Goal: Check status: Check status

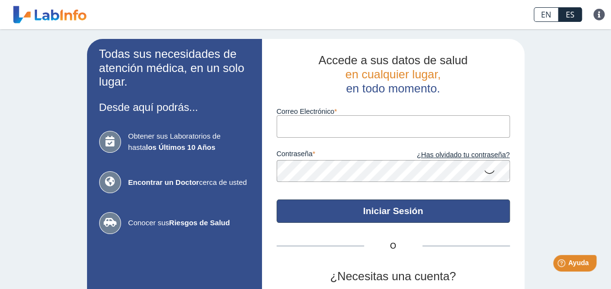
type input "Betzaida401@gmail.com"
click at [385, 213] on button "Iniciar Sesión" at bounding box center [393, 210] width 233 height 23
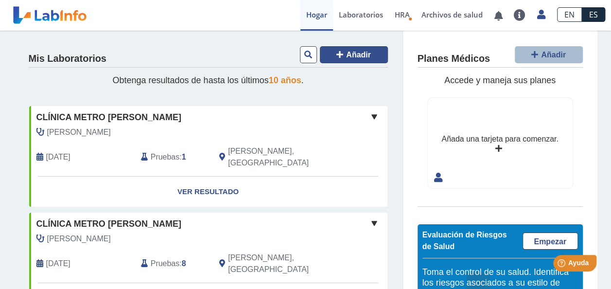
click at [365, 53] on span "Añadir" at bounding box center [358, 55] width 25 height 8
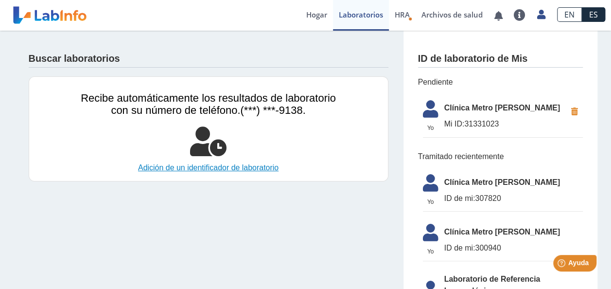
click at [195, 172] on link "Adición de un identificador de laboratorio" at bounding box center [208, 168] width 267 height 12
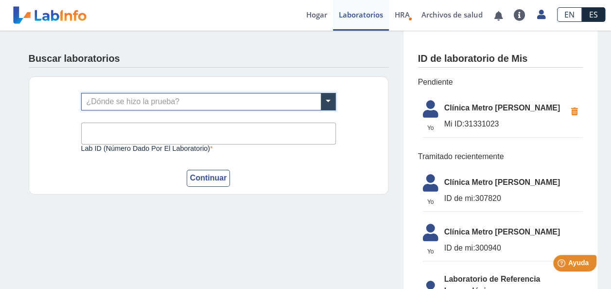
click at [225, 102] on input "text" at bounding box center [209, 101] width 254 height 17
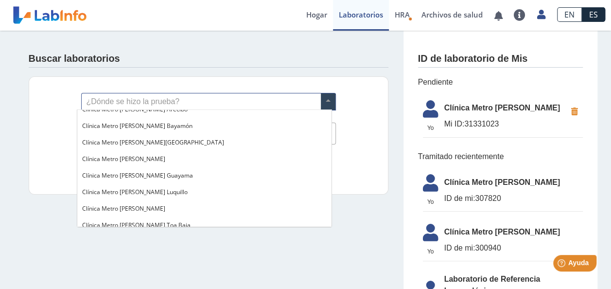
scroll to position [706, 0]
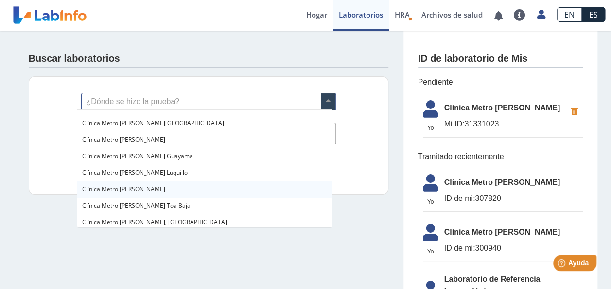
click at [157, 191] on div "Clínica Metro [PERSON_NAME]" at bounding box center [204, 189] width 254 height 17
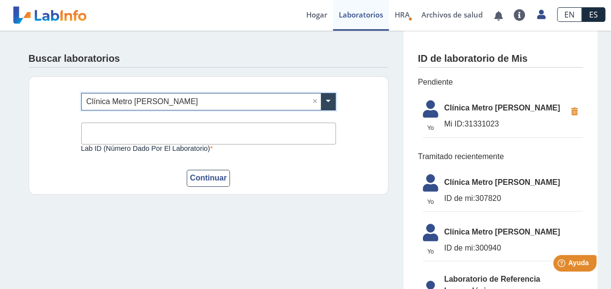
click at [214, 130] on input "Lab ID (número dado por el laboratorio)" at bounding box center [208, 134] width 255 height 22
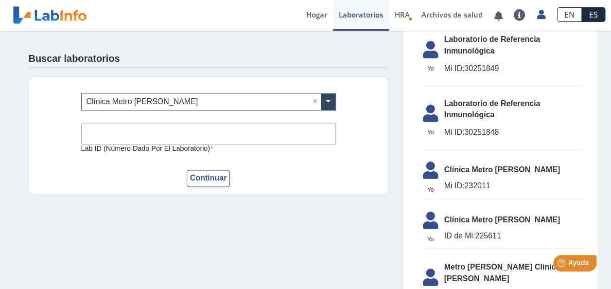
scroll to position [789, 0]
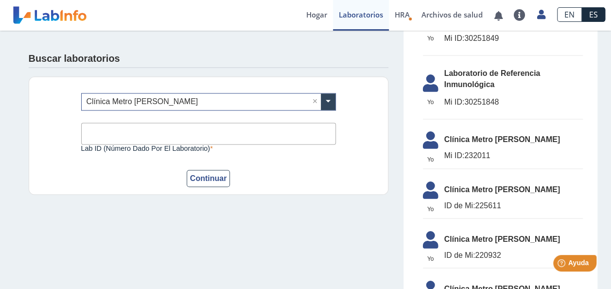
click at [236, 133] on input "Lab ID (número dado por el laboratorio)" at bounding box center [208, 134] width 255 height 22
type input "31331023"
click at [215, 177] on button "Continuar" at bounding box center [209, 178] width 44 height 17
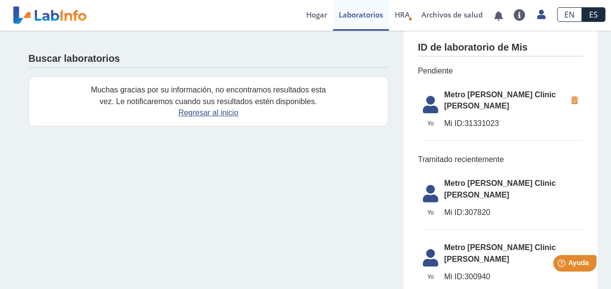
scroll to position [0, 0]
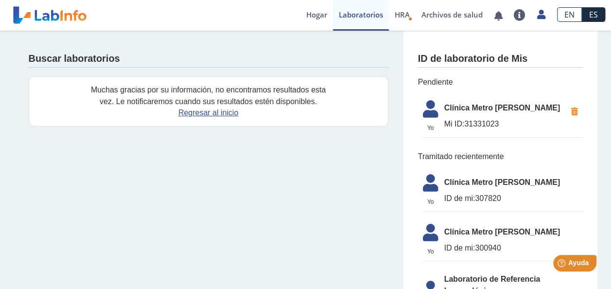
click at [488, 109] on span "Clínica Metro [PERSON_NAME]" at bounding box center [506, 108] width 122 height 12
click at [425, 109] on icon at bounding box center [430, 111] width 27 height 23
click at [212, 111] on link "Regresar al inicio" at bounding box center [208, 112] width 60 height 8
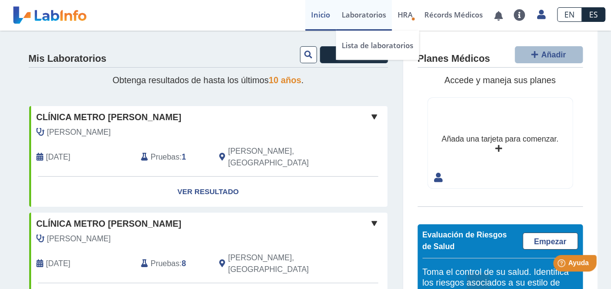
click at [366, 9] on link "Laboratorios" at bounding box center [364, 15] width 56 height 31
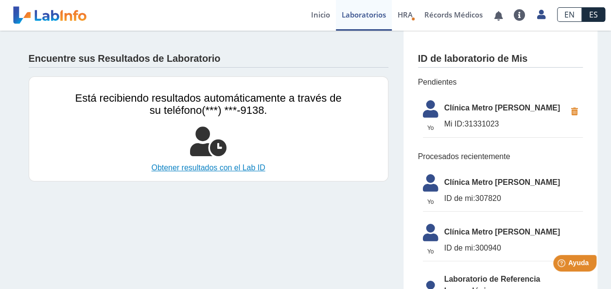
click at [196, 172] on link "Obtener resultados con el Lab ID" at bounding box center [208, 168] width 267 height 12
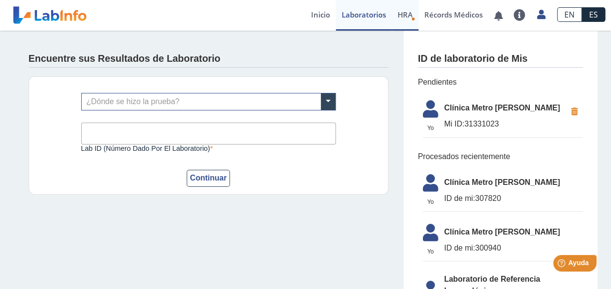
click at [406, 20] on link "HRA Evaluación de Riesgos de Salud" at bounding box center [405, 15] width 27 height 31
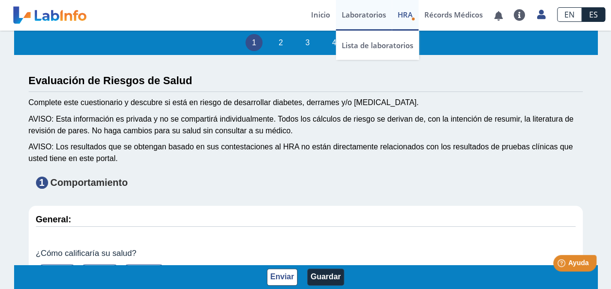
click at [374, 15] on link "Laboratorios" at bounding box center [364, 15] width 56 height 31
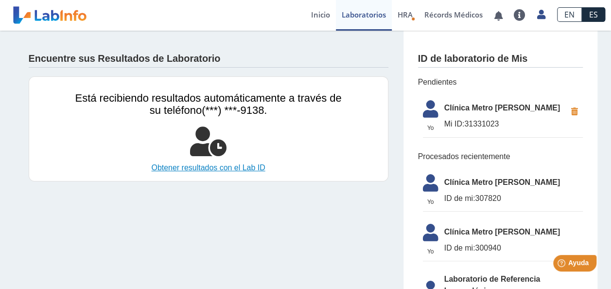
click at [211, 167] on link "Obtener resultados con el Lab ID" at bounding box center [208, 168] width 267 height 12
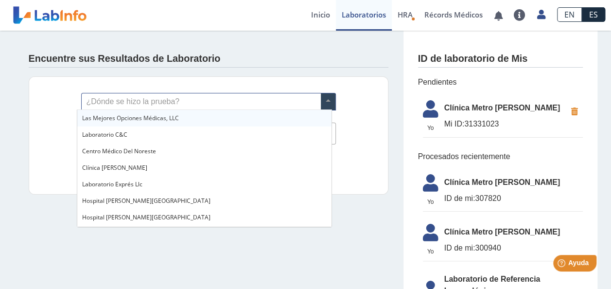
click at [252, 102] on input "text" at bounding box center [209, 101] width 254 height 17
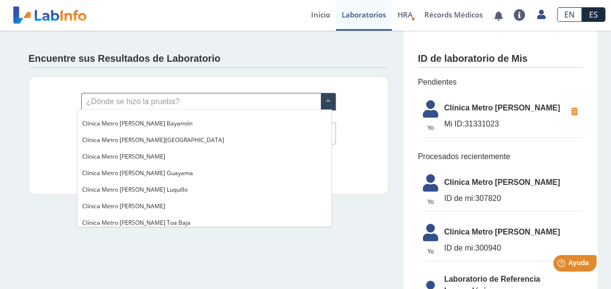
scroll to position [680, 0]
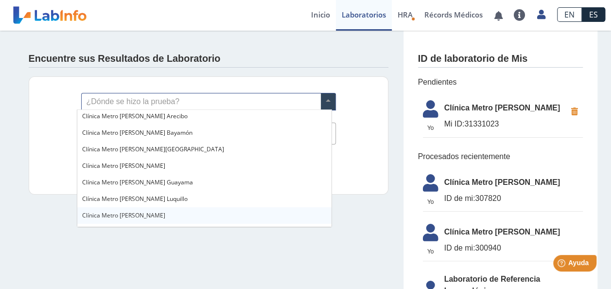
click at [158, 216] on div "Clínica Metro [PERSON_NAME]" at bounding box center [204, 215] width 254 height 17
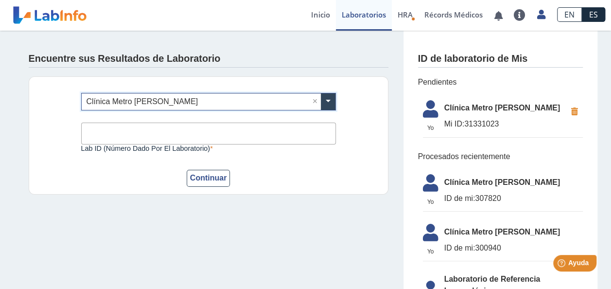
click at [214, 129] on input "Lab ID (número dado por el laboratorio)" at bounding box center [208, 134] width 255 height 22
drag, startPoint x: 498, startPoint y: 124, endPoint x: 461, endPoint y: 125, distance: 36.5
click at [461, 125] on span "Mi ID: 31331023" at bounding box center [506, 124] width 122 height 12
copy span "31331023"
click at [267, 133] on input "Lab ID (número dado por el laboratorio)" at bounding box center [208, 134] width 255 height 22
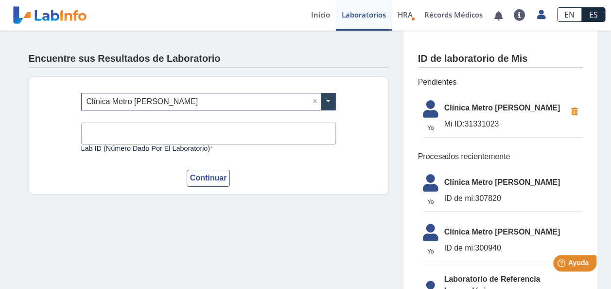
paste input "31331023"
type input "31331023"
click at [211, 183] on button "Continuar" at bounding box center [209, 178] width 44 height 17
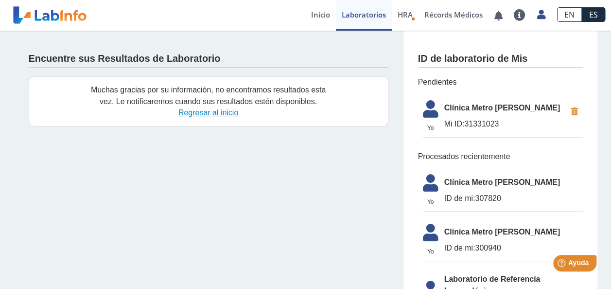
click at [211, 112] on link "Regresar al inicio" at bounding box center [208, 112] width 60 height 8
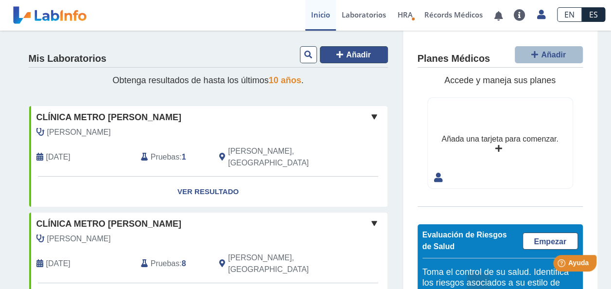
click at [354, 55] on span "Añadir" at bounding box center [358, 55] width 25 height 8
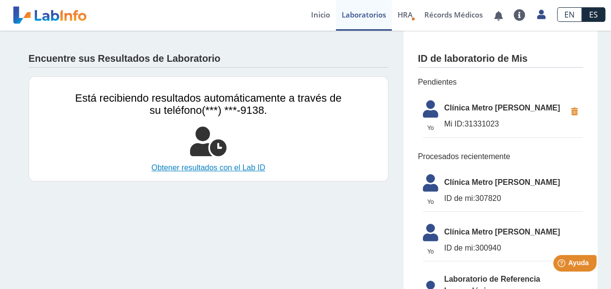
click at [211, 163] on link "Obtener resultados con el Lab ID" at bounding box center [208, 168] width 267 height 12
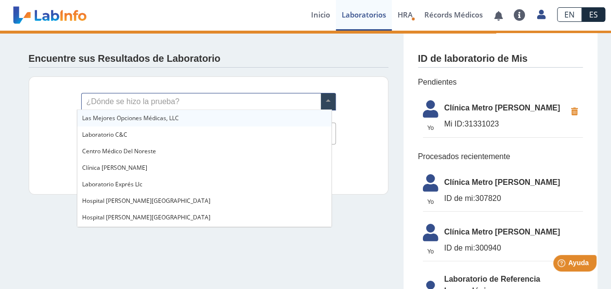
click at [195, 103] on input "text" at bounding box center [209, 101] width 254 height 17
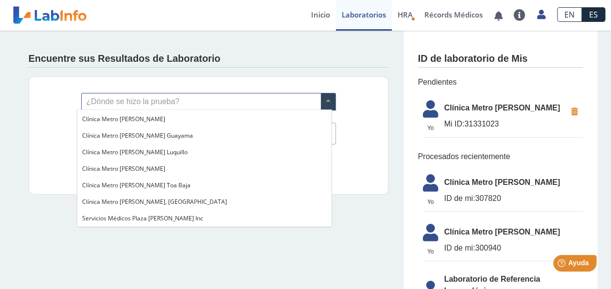
scroll to position [724, 0]
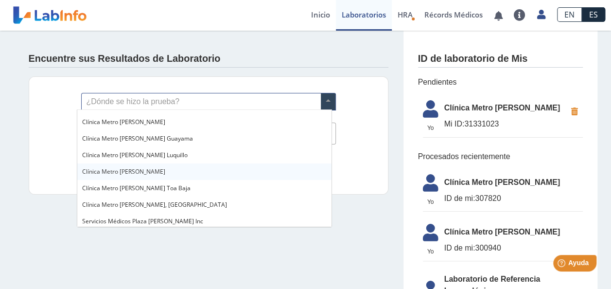
click at [208, 174] on div "Clínica Metro [PERSON_NAME]" at bounding box center [204, 171] width 254 height 17
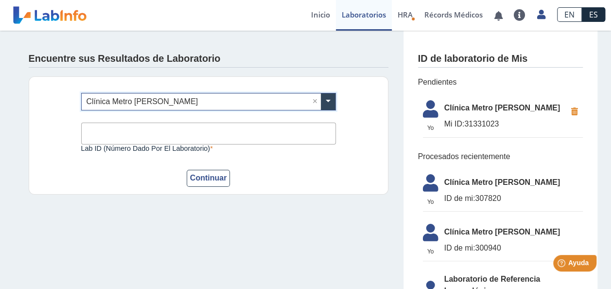
click at [252, 131] on input "Lab ID (número dado por el laboratorio)" at bounding box center [208, 134] width 255 height 22
drag, startPoint x: 501, startPoint y: 198, endPoint x: 475, endPoint y: 197, distance: 26.3
click at [475, 197] on span "ID de mi: 307820" at bounding box center [514, 199] width 139 height 12
copy span "07820"
click at [201, 134] on input "Lab ID (número dado por el laboratorio)" at bounding box center [208, 134] width 255 height 22
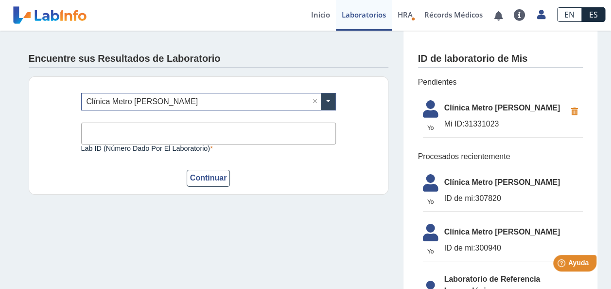
paste input "07820"
type input "07820"
click at [210, 182] on button "Continuar" at bounding box center [209, 178] width 44 height 17
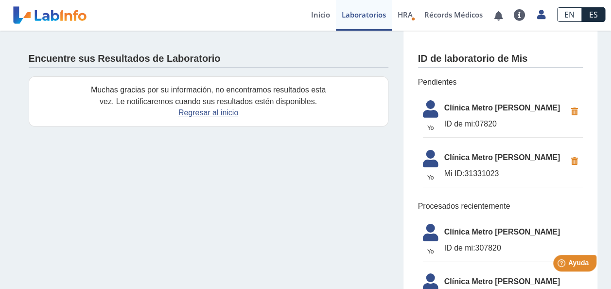
click at [461, 120] on span "ID de mi:" at bounding box center [460, 124] width 31 height 8
click at [459, 107] on span "Clínica Metro [PERSON_NAME]" at bounding box center [506, 108] width 122 height 12
drag, startPoint x: 459, startPoint y: 107, endPoint x: 422, endPoint y: 107, distance: 37.0
click at [422, 107] on icon at bounding box center [430, 111] width 27 height 23
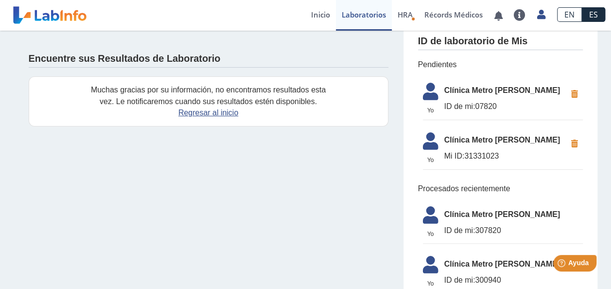
scroll to position [0, 0]
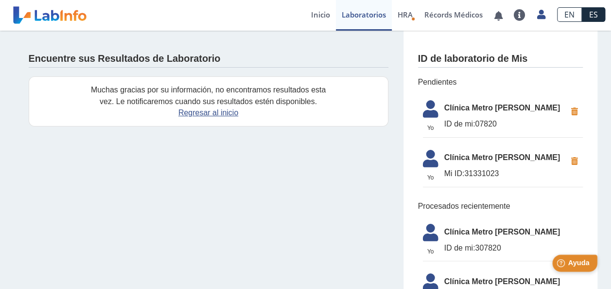
click at [579, 266] on span "Ayuda" at bounding box center [578, 263] width 21 height 8
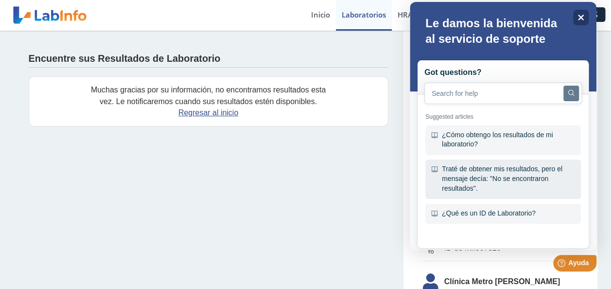
click at [495, 182] on div "Traté de obtener mis resultados, pero el mensaje decía: "No se encontraron resu…" at bounding box center [504, 179] width 156 height 39
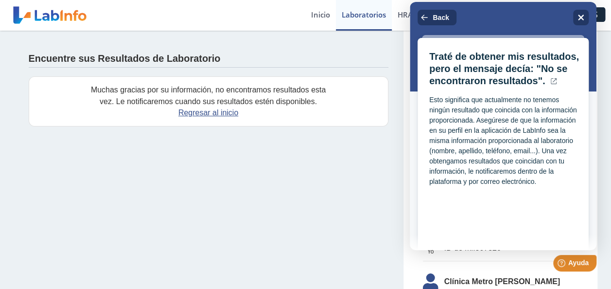
scroll to position [18, 0]
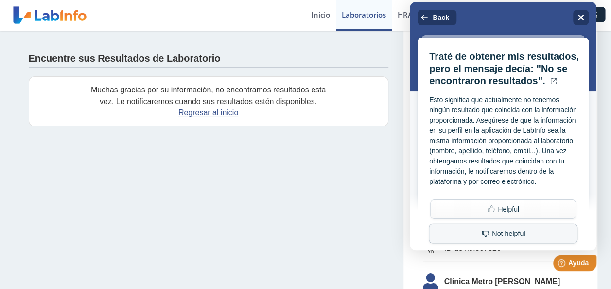
click at [520, 236] on button "Not helpful" at bounding box center [503, 234] width 149 height 20
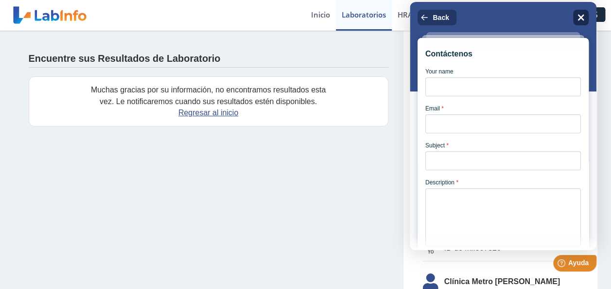
click at [583, 16] on icon at bounding box center [581, 18] width 6 height 6
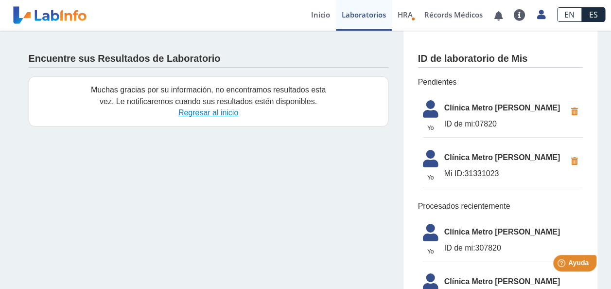
click at [196, 109] on link "Regresar al inicio" at bounding box center [208, 112] width 60 height 8
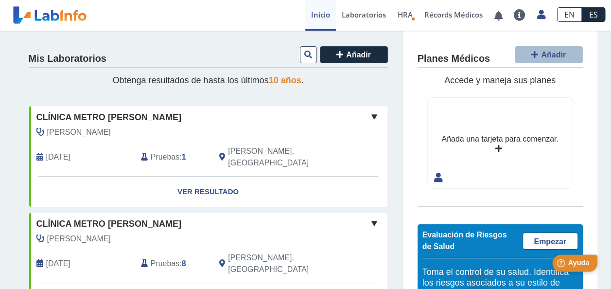
click at [573, 267] on span "Ayuda" at bounding box center [578, 263] width 21 height 8
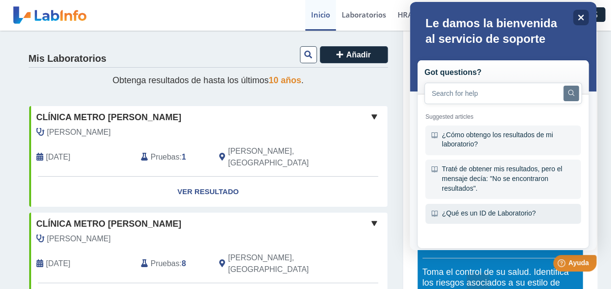
click at [547, 213] on div "¿Qué es un ID de Laboratorio?" at bounding box center [504, 214] width 156 height 20
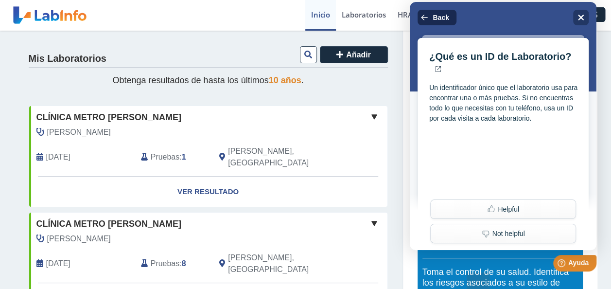
click at [444, 22] on button "Back" at bounding box center [437, 18] width 39 height 16
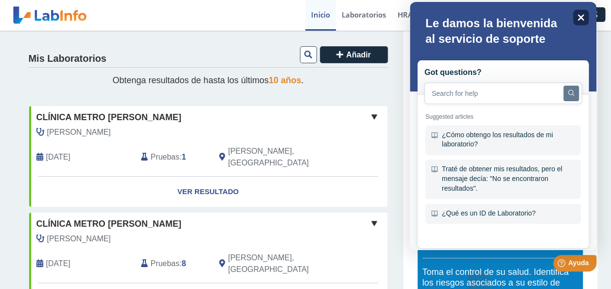
click at [581, 17] on icon at bounding box center [581, 18] width 6 height 6
